Goal: Task Accomplishment & Management: Complete application form

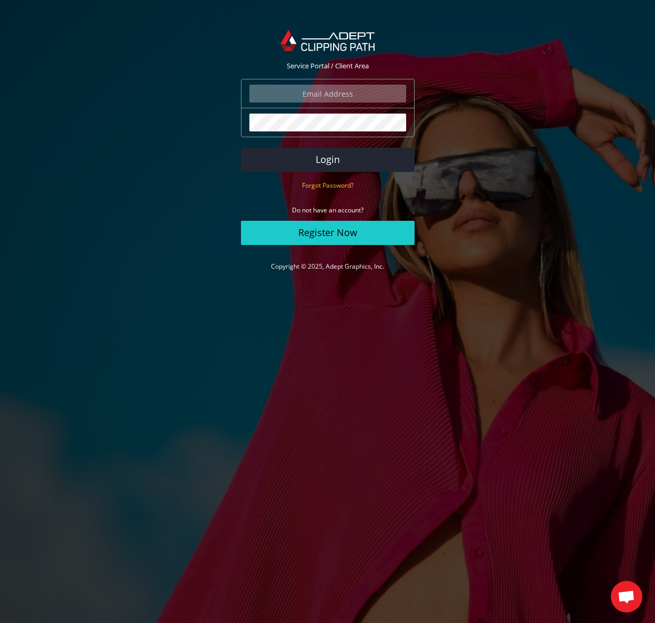
type input "johanna@johannamatthews.com"
click at [348, 161] on button "Login" at bounding box center [328, 160] width 174 height 24
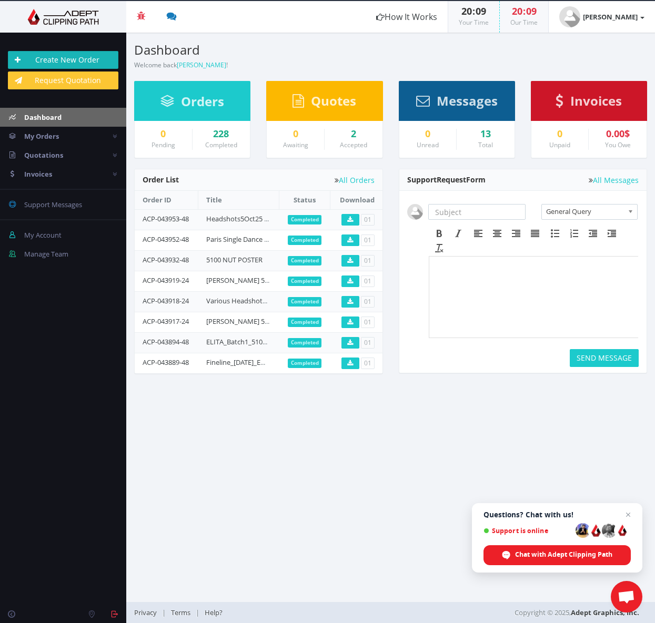
click at [68, 57] on link "Create New Order" at bounding box center [63, 60] width 110 height 18
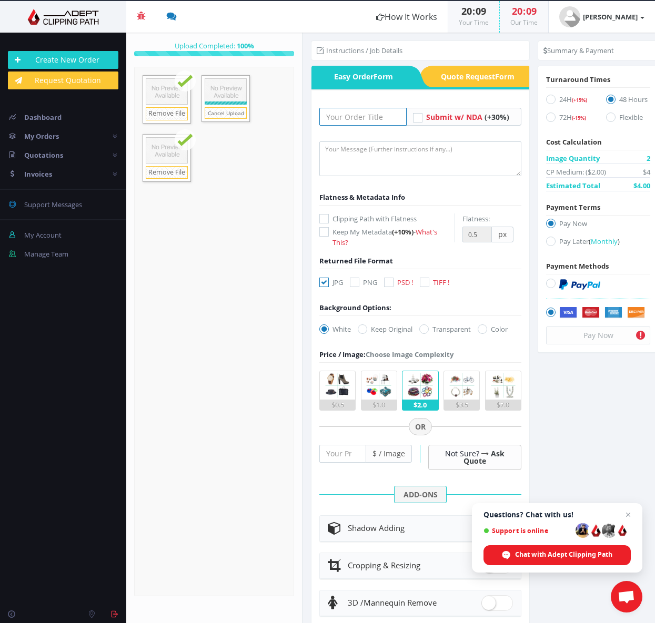
click at [342, 117] on input "text" at bounding box center [362, 117] width 87 height 18
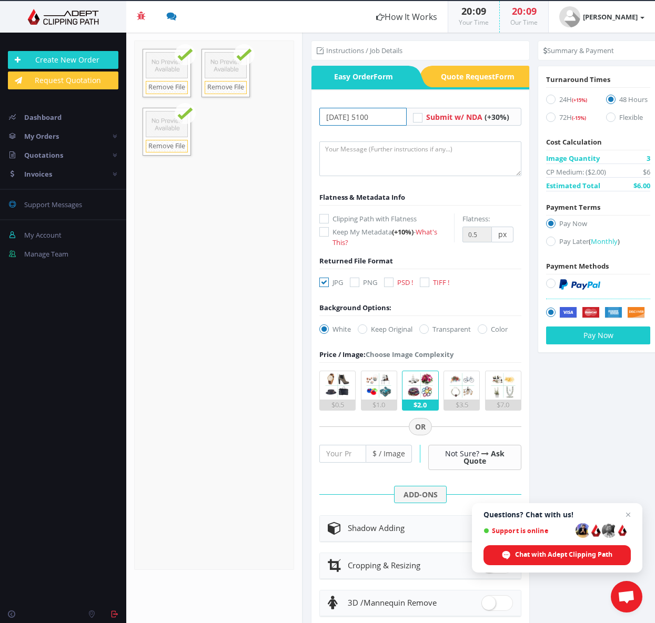
type input "[DATE] 5100"
click at [387, 165] on textarea at bounding box center [420, 158] width 202 height 35
type textarea "Remove background."
drag, startPoint x: 389, startPoint y: 283, endPoint x: 355, endPoint y: 282, distance: 34.2
click at [389, 283] on icon at bounding box center [388, 282] width 9 height 9
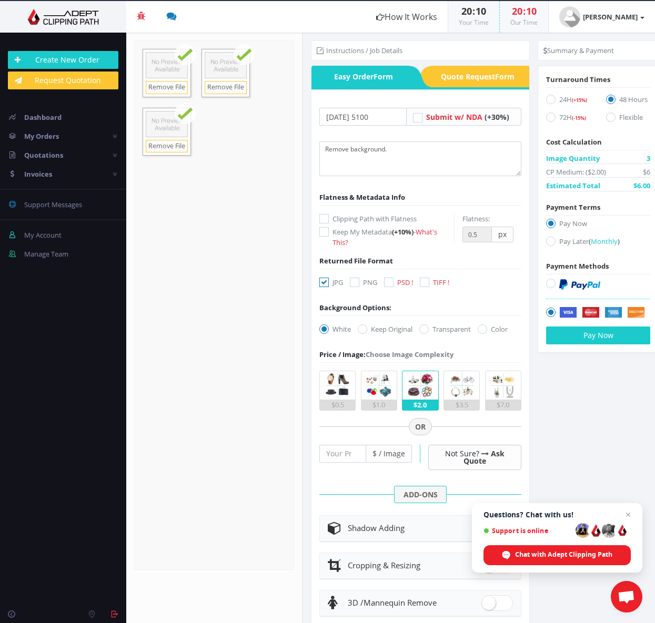
click at [389, 283] on input "PSD !" at bounding box center [390, 282] width 7 height 7
checkbox input "true"
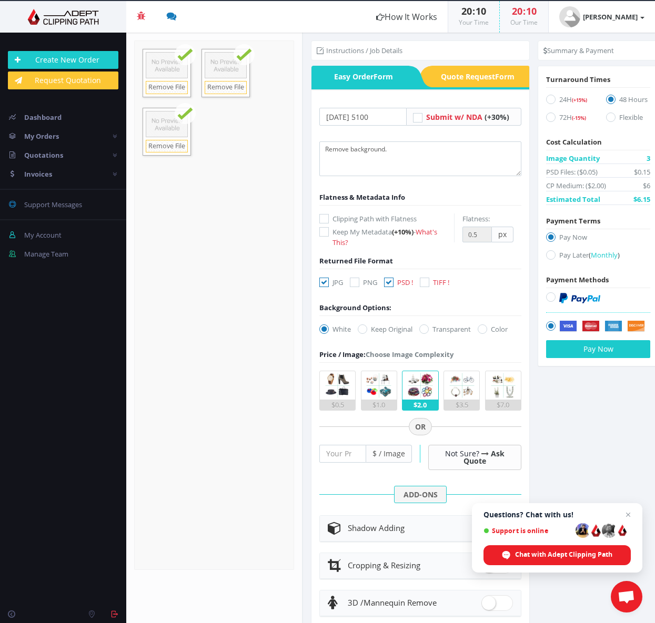
click at [327, 281] on icon at bounding box center [323, 282] width 9 height 9
click at [327, 281] on input "JPG" at bounding box center [325, 282] width 7 height 7
checkbox input "false"
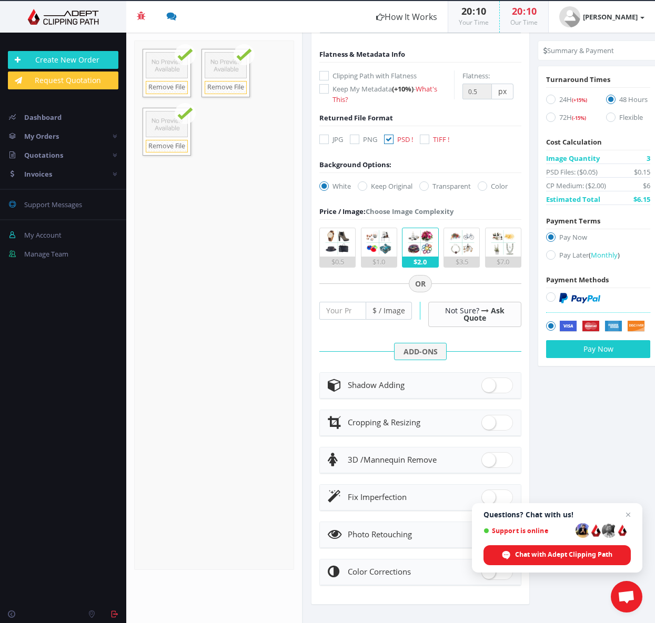
scroll to position [157, 0]
click at [588, 350] on button "Pay Now" at bounding box center [598, 349] width 104 height 18
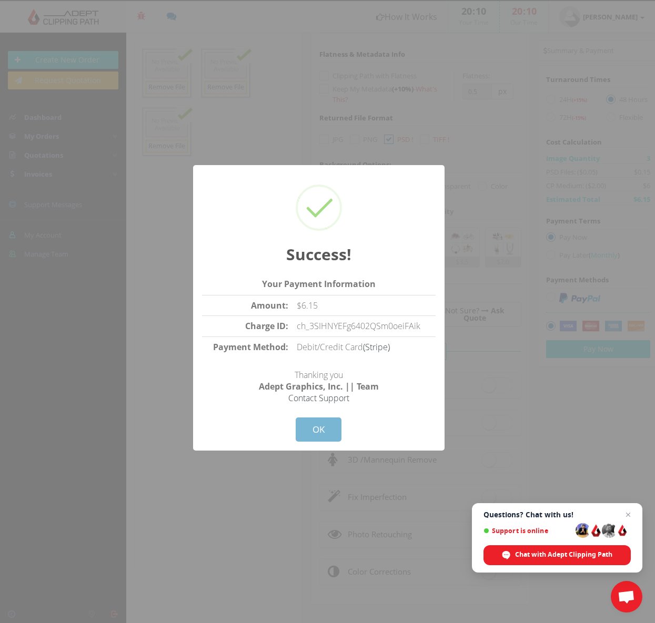
click at [321, 430] on button "OK" at bounding box center [319, 430] width 46 height 24
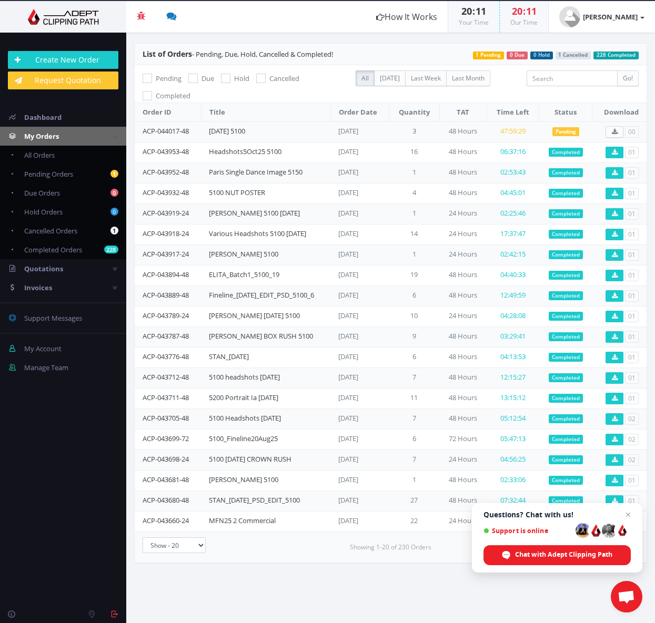
click at [39, 284] on span "Invoices" at bounding box center [38, 287] width 28 height 9
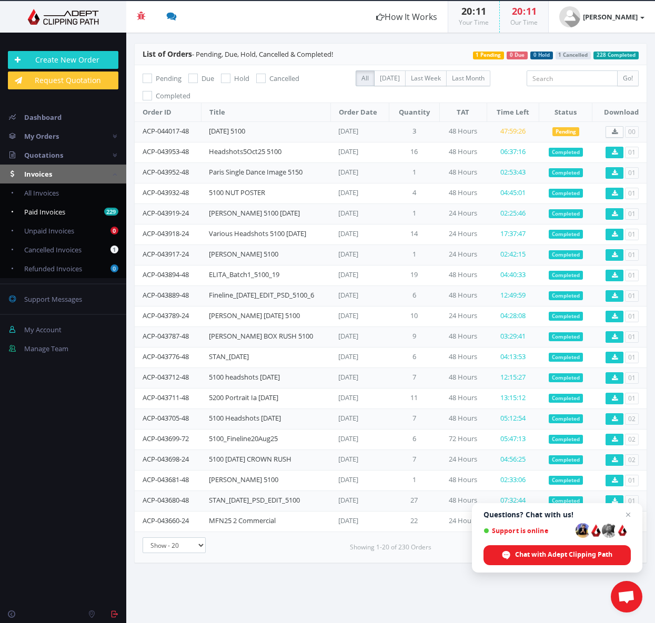
click at [39, 209] on span "Paid Invoices" at bounding box center [44, 211] width 41 height 9
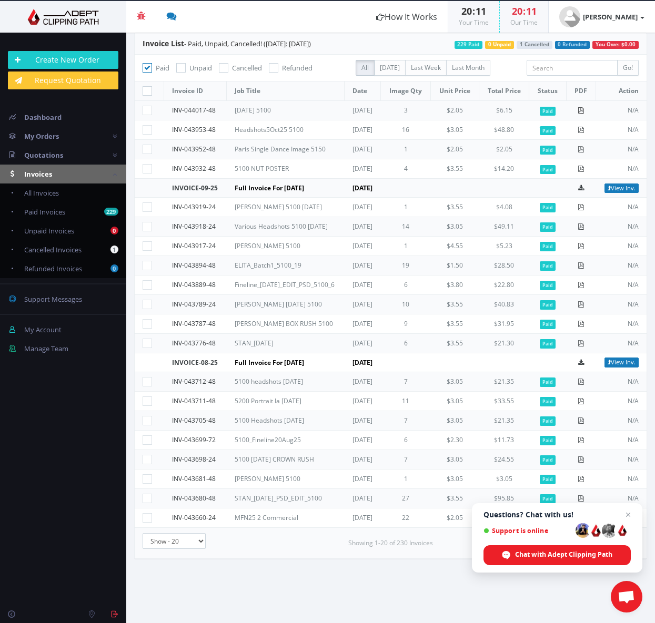
click at [584, 110] on icon at bounding box center [581, 110] width 6 height 6
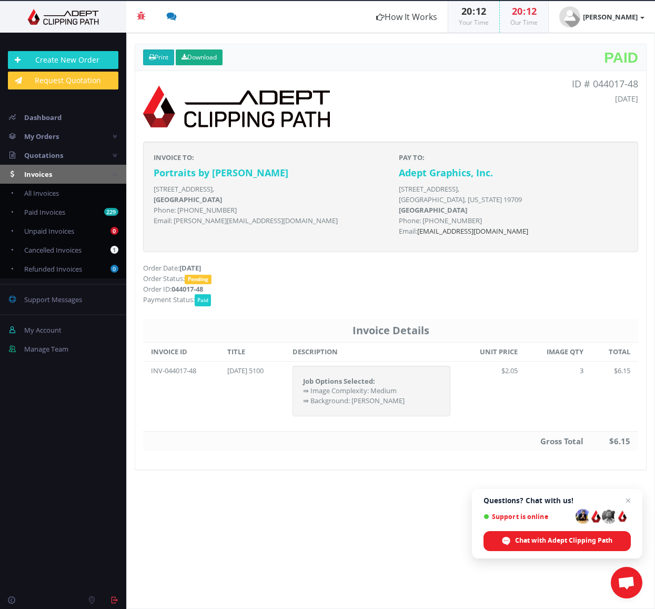
click at [156, 56] on link "Print" at bounding box center [158, 57] width 31 height 16
click at [43, 139] on span "My Orders" at bounding box center [41, 135] width 35 height 9
